Goal: Navigation & Orientation: Find specific page/section

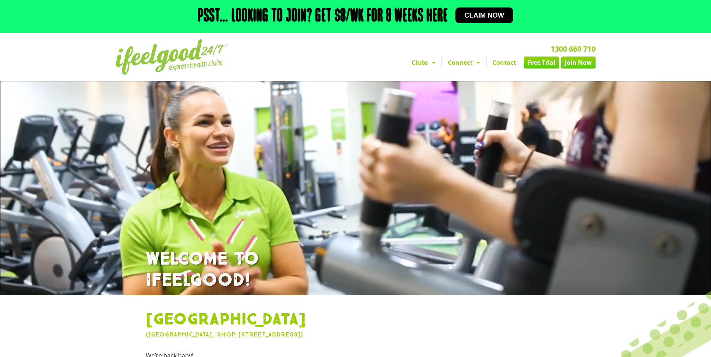
click at [421, 64] on link "Clubs" at bounding box center [423, 63] width 36 height 12
click at [421, 62] on link "Clubs" at bounding box center [423, 63] width 36 height 12
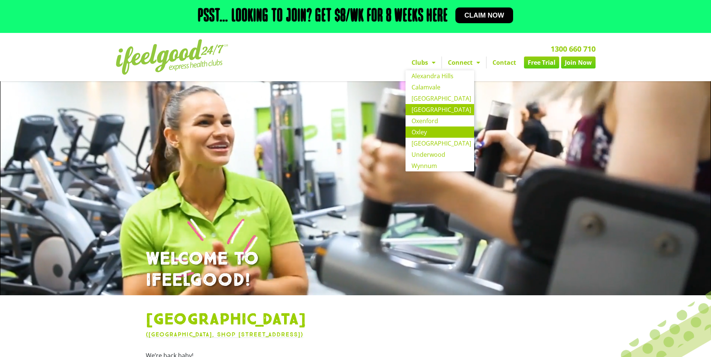
click at [429, 134] on link "Oxley" at bounding box center [439, 132] width 69 height 11
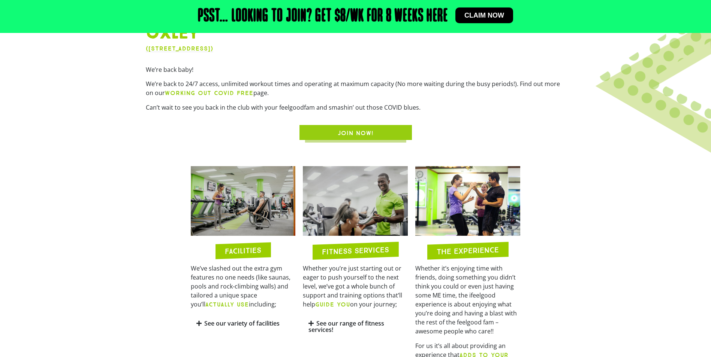
scroll to position [300, 0]
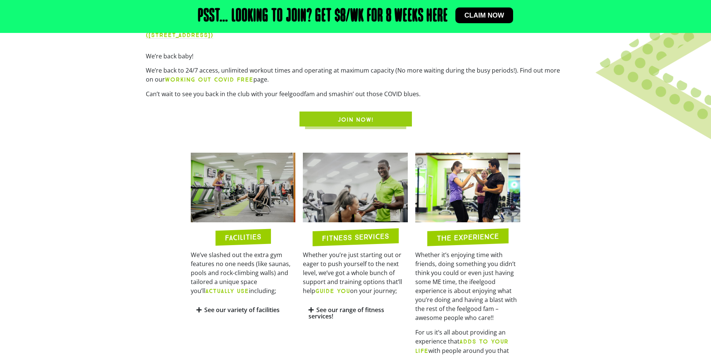
click at [314, 310] on icon at bounding box center [310, 310] width 5 height 6
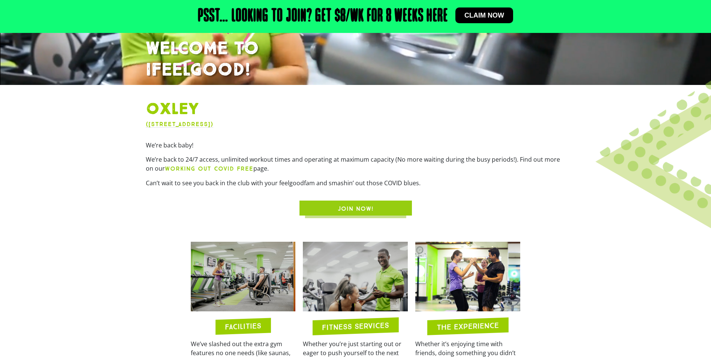
scroll to position [0, 0]
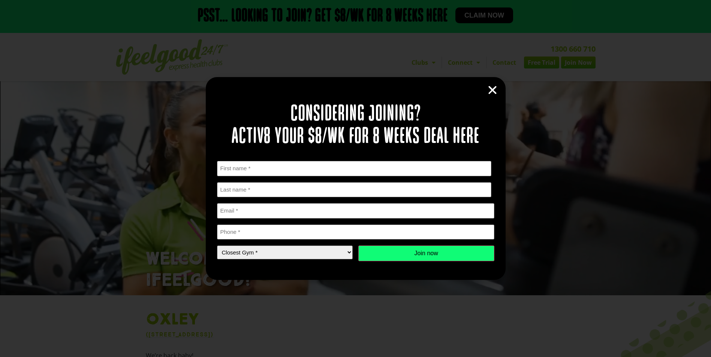
click at [493, 86] on icon "Close" at bounding box center [492, 90] width 11 height 11
